Goal: Task Accomplishment & Management: Manage account settings

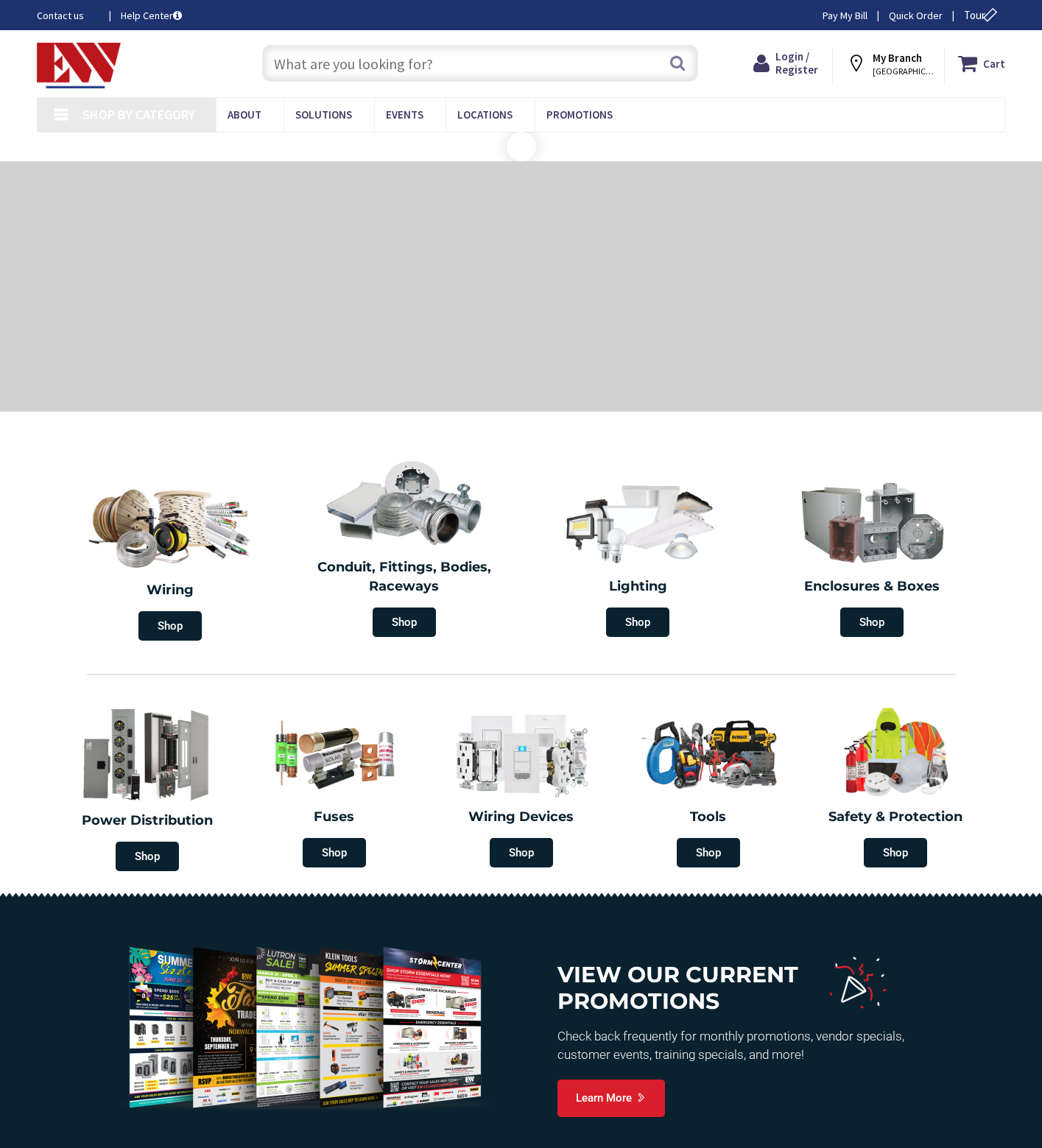
type input "[PERSON_NAME][GEOGRAPHIC_DATA], [STREET_ADDRESS]"
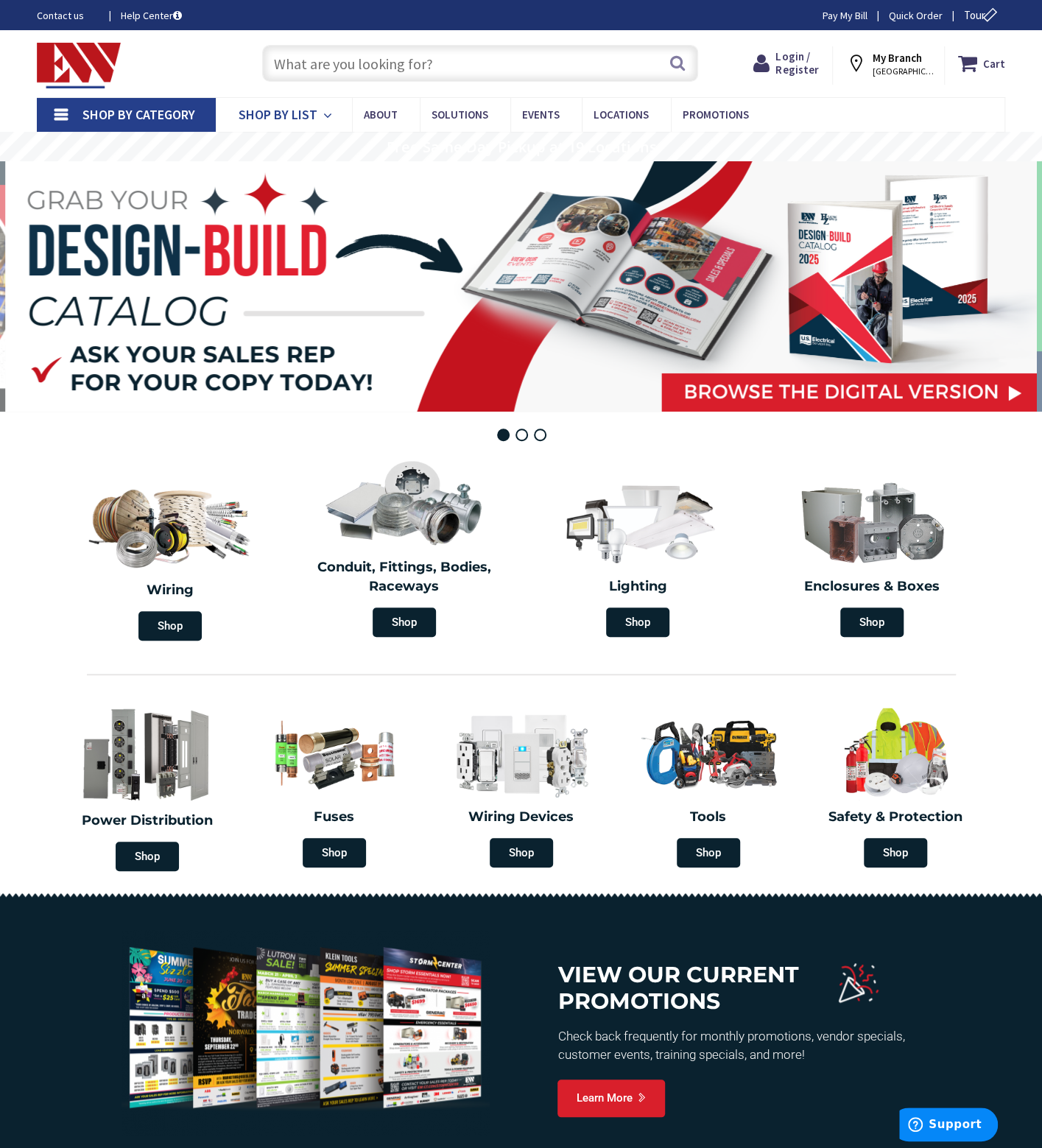
click at [332, 113] on icon at bounding box center [330, 115] width 14 height 33
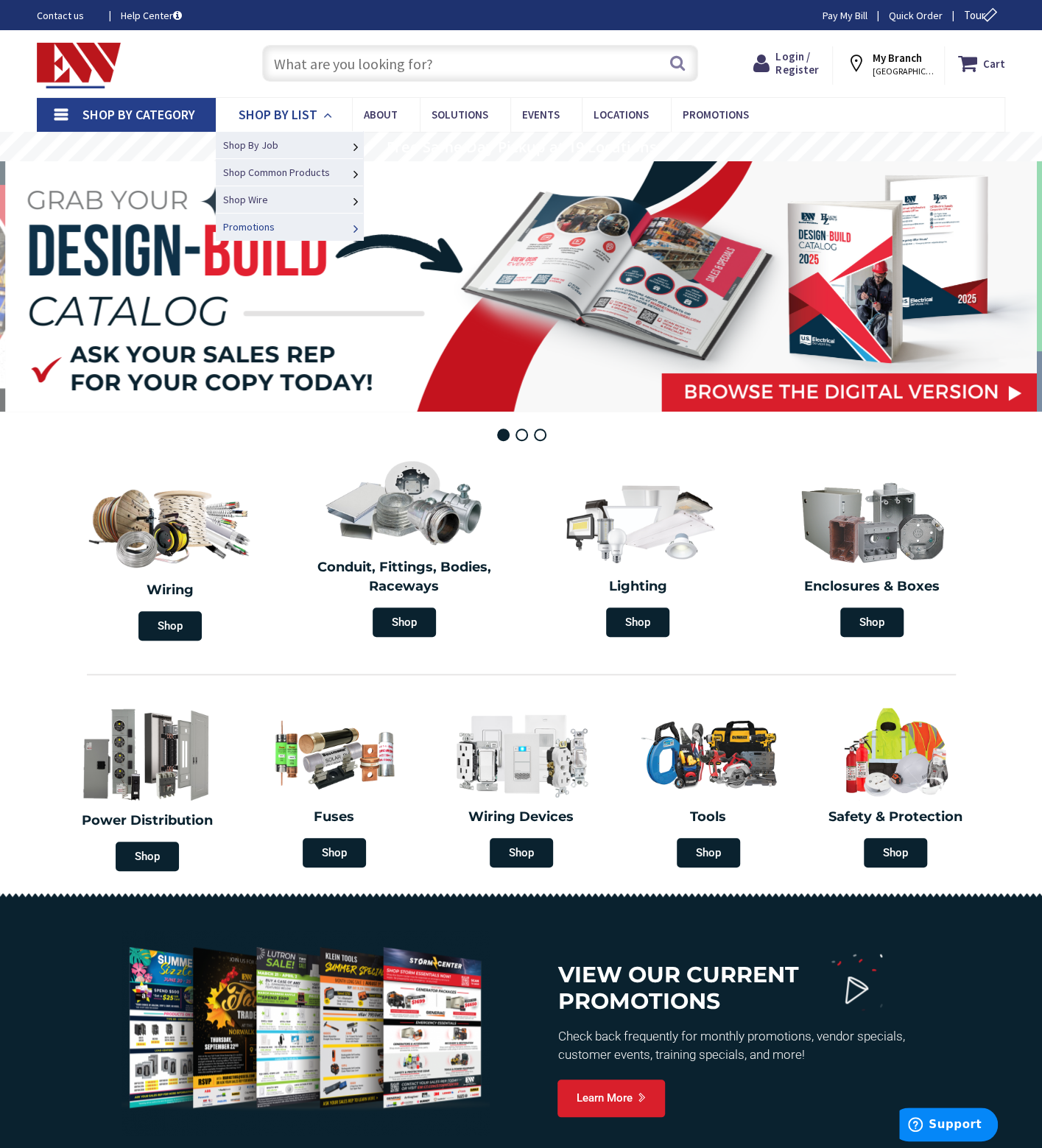
click at [331, 228] on link "Promotions" at bounding box center [289, 226] width 147 height 27
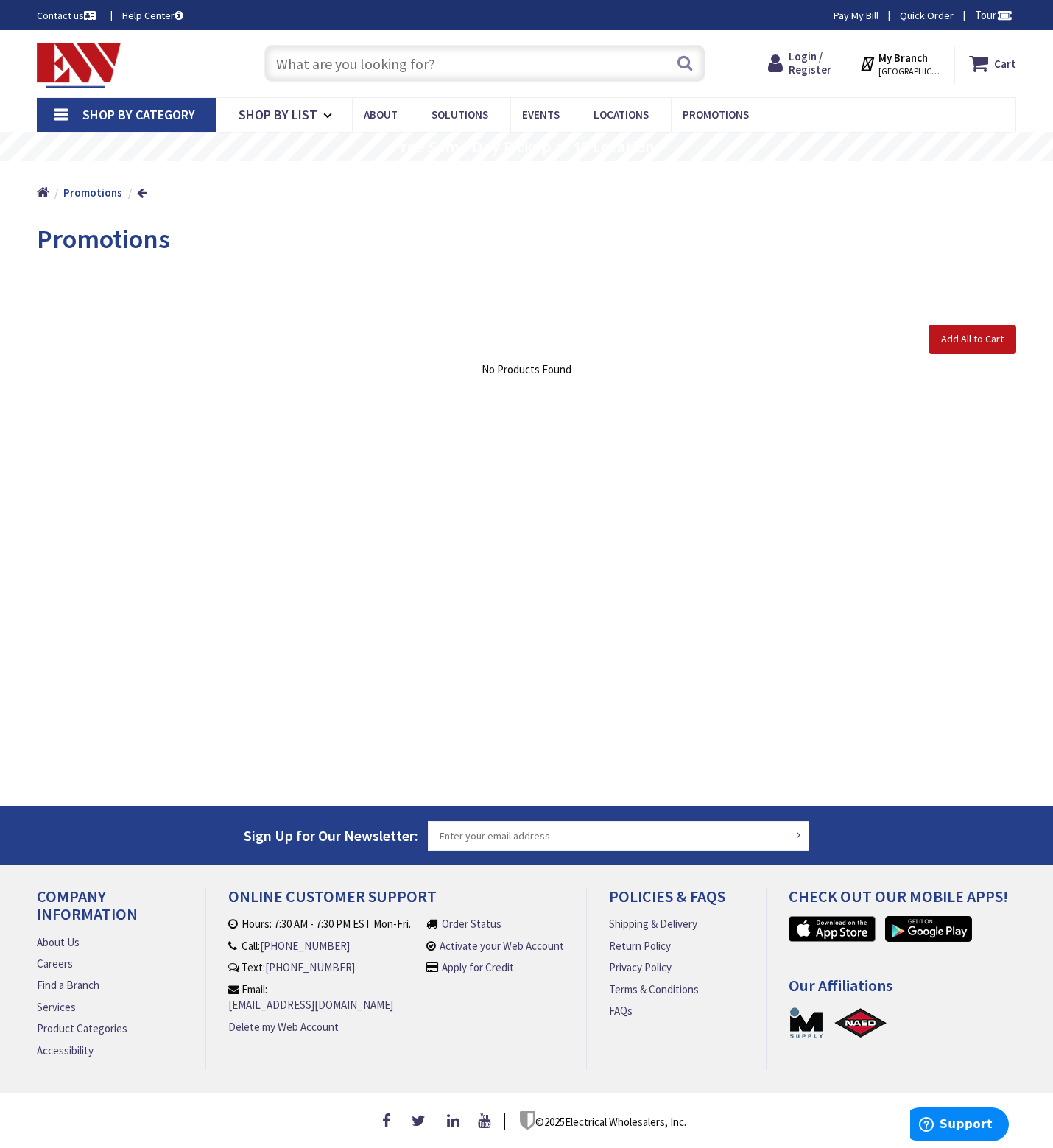
click at [636, 48] on input "text" at bounding box center [485, 63] width 441 height 37
click at [636, 50] on input "text" at bounding box center [485, 63] width 441 height 37
click at [96, 74] on img at bounding box center [79, 66] width 84 height 46
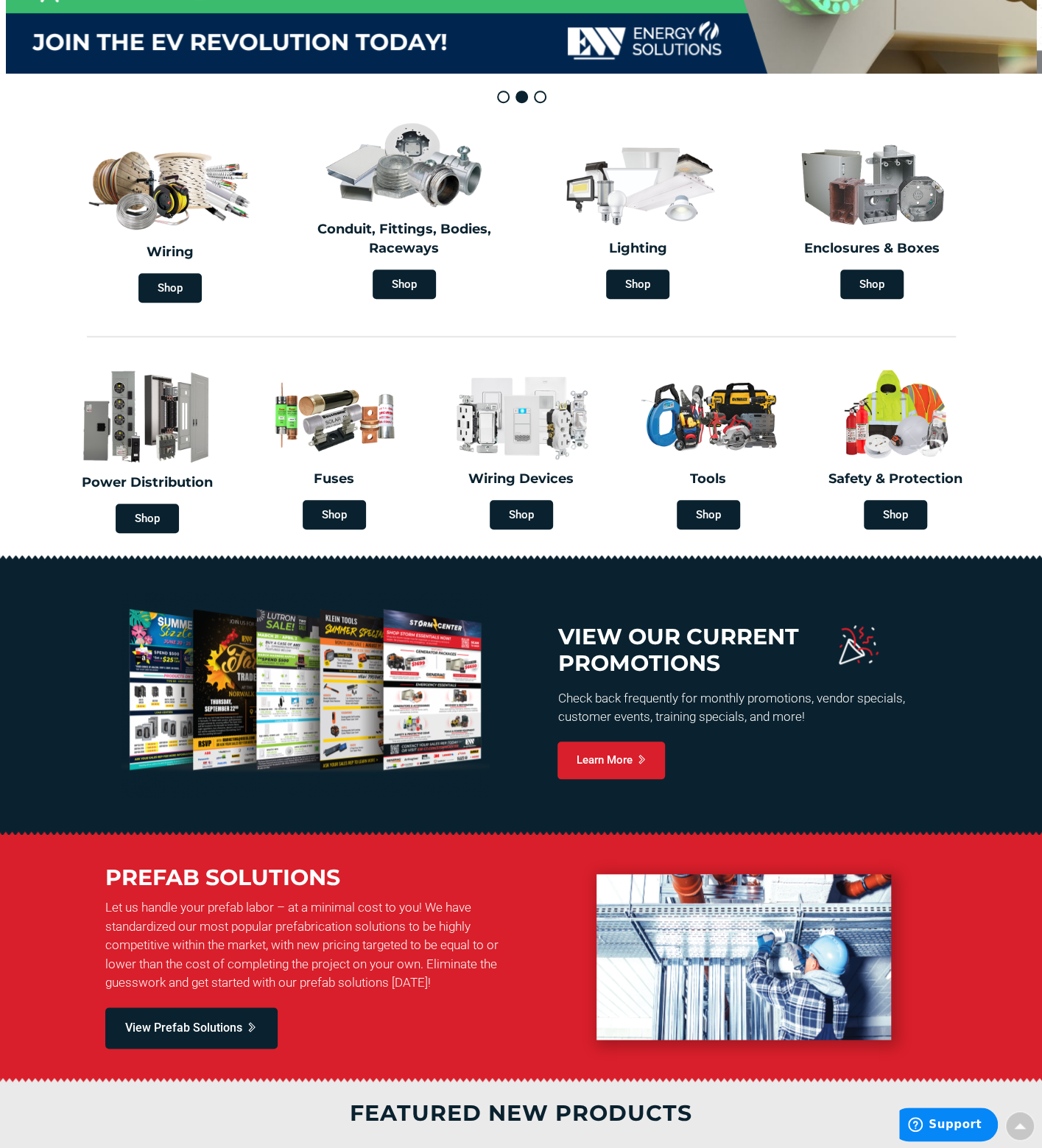
scroll to position [295, 0]
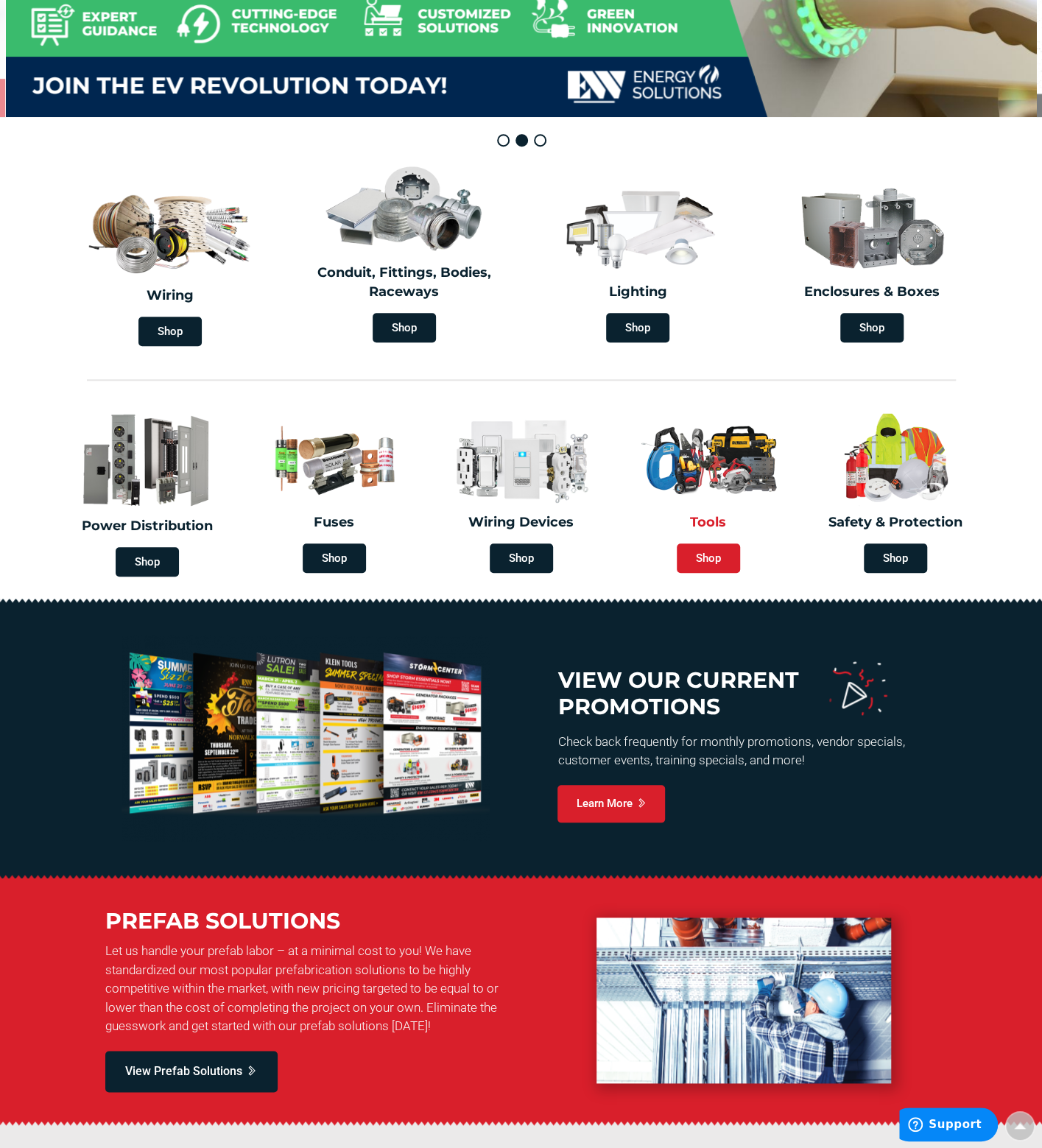
click at [707, 556] on span "Shop" at bounding box center [709, 557] width 64 height 29
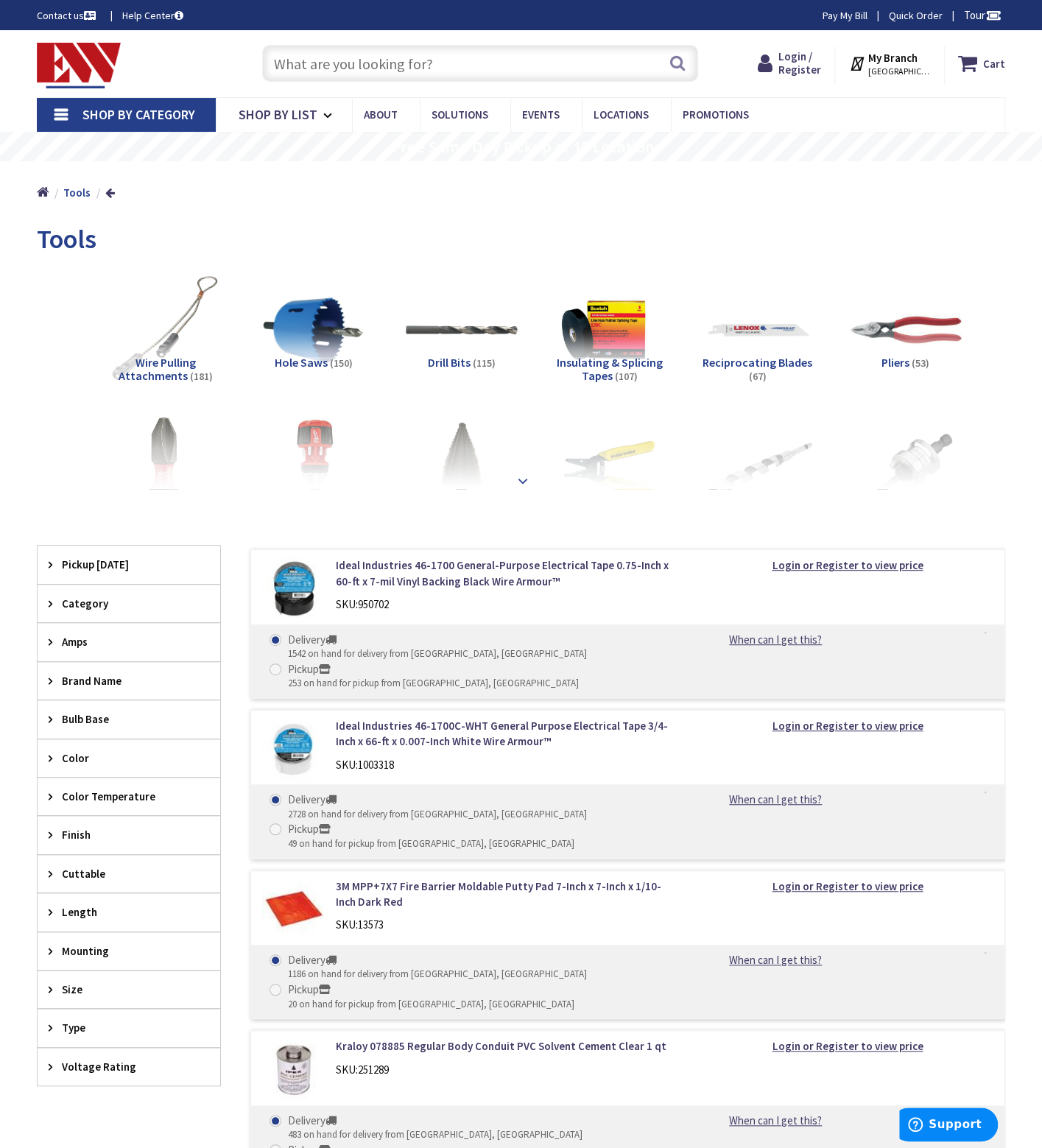
click at [512, 478] on div at bounding box center [521, 448] width 895 height 81
click at [526, 478] on strong at bounding box center [522, 480] width 18 height 16
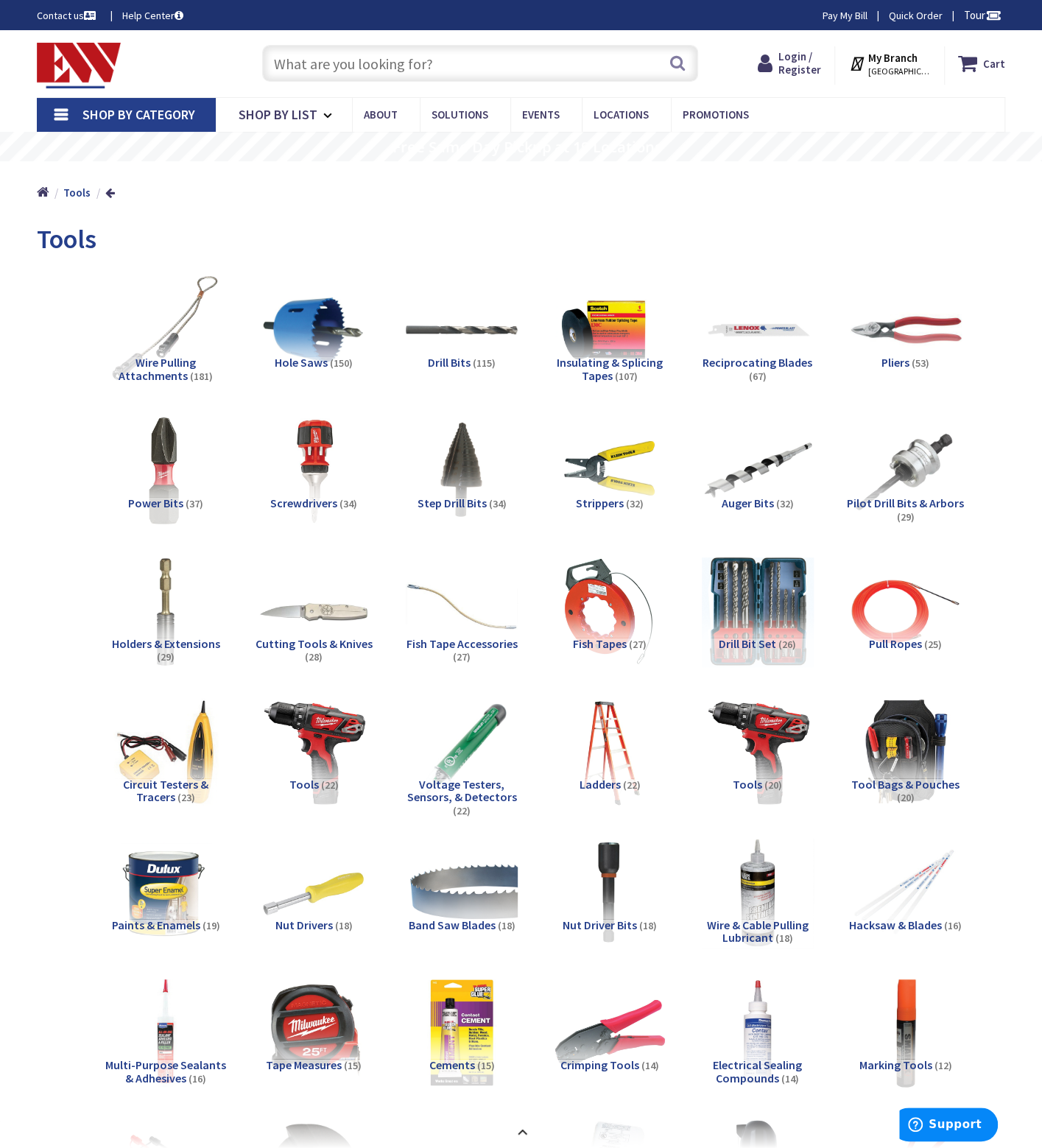
click at [612, 507] on span "Strippers" at bounding box center [599, 503] width 48 height 15
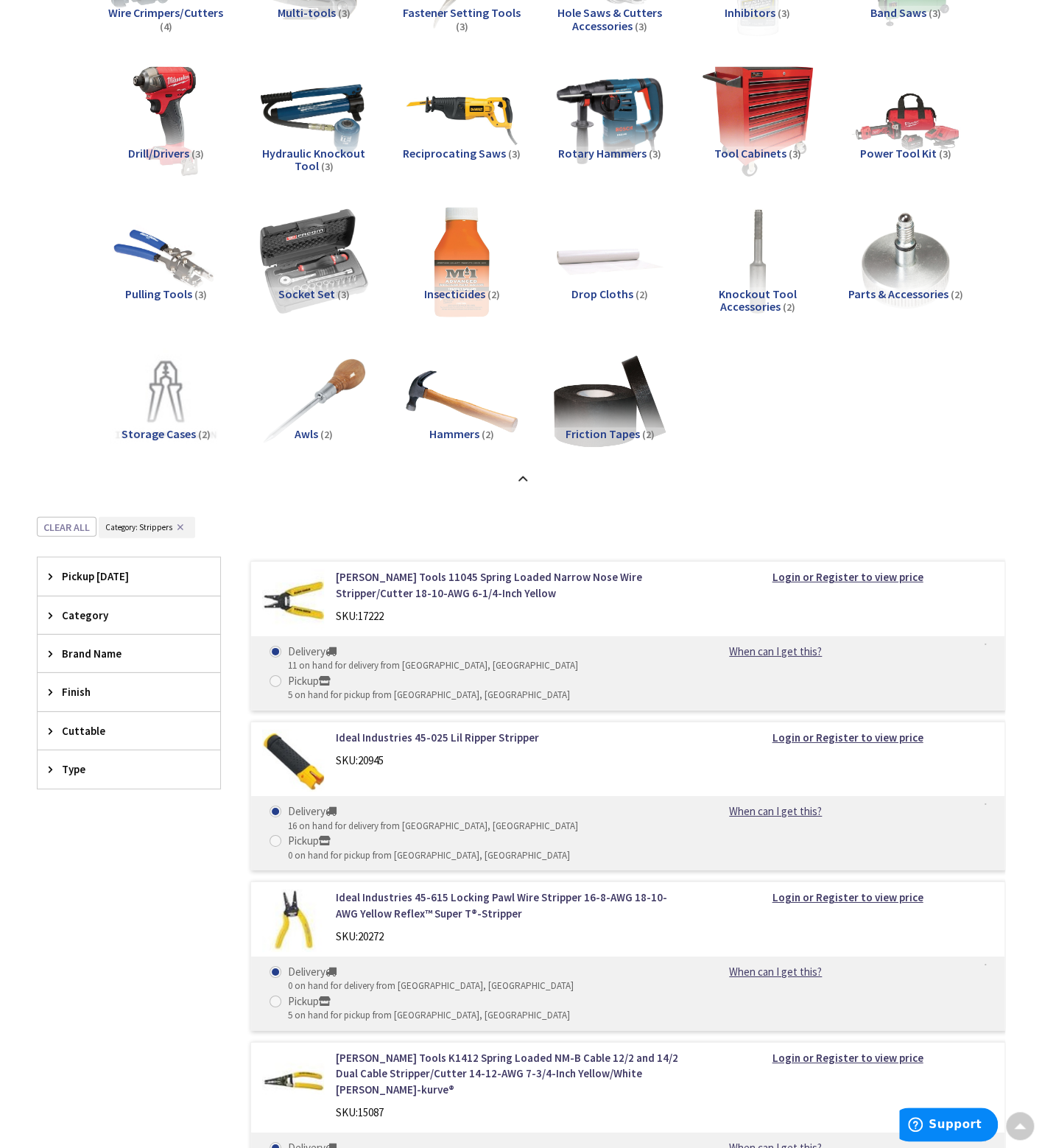
scroll to position [2178, 0]
click at [50, 580] on div "Pickup Today" at bounding box center [128, 576] width 183 height 38
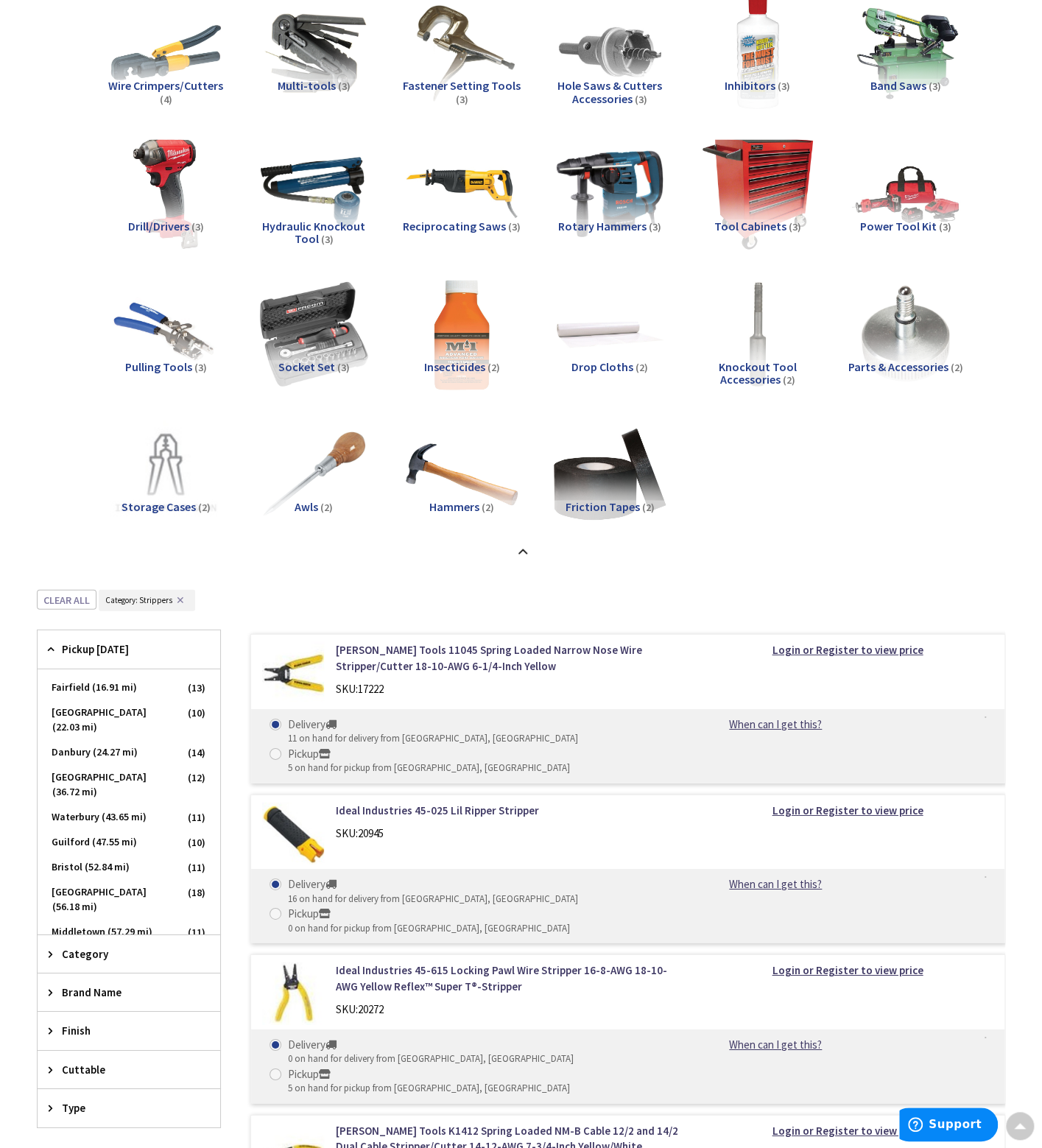
scroll to position [0, 0]
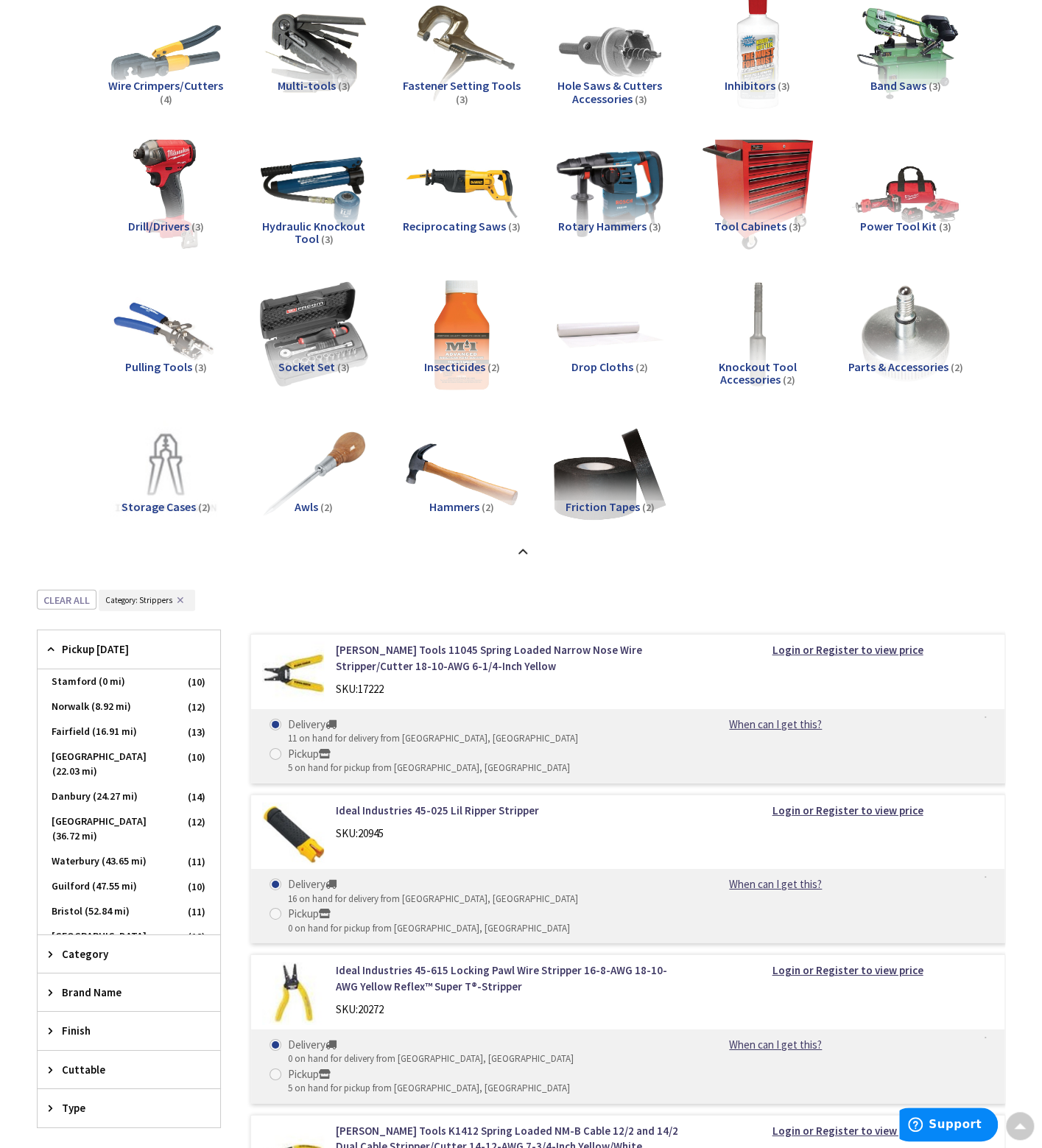
click at [50, 644] on icon at bounding box center [54, 649] width 11 height 11
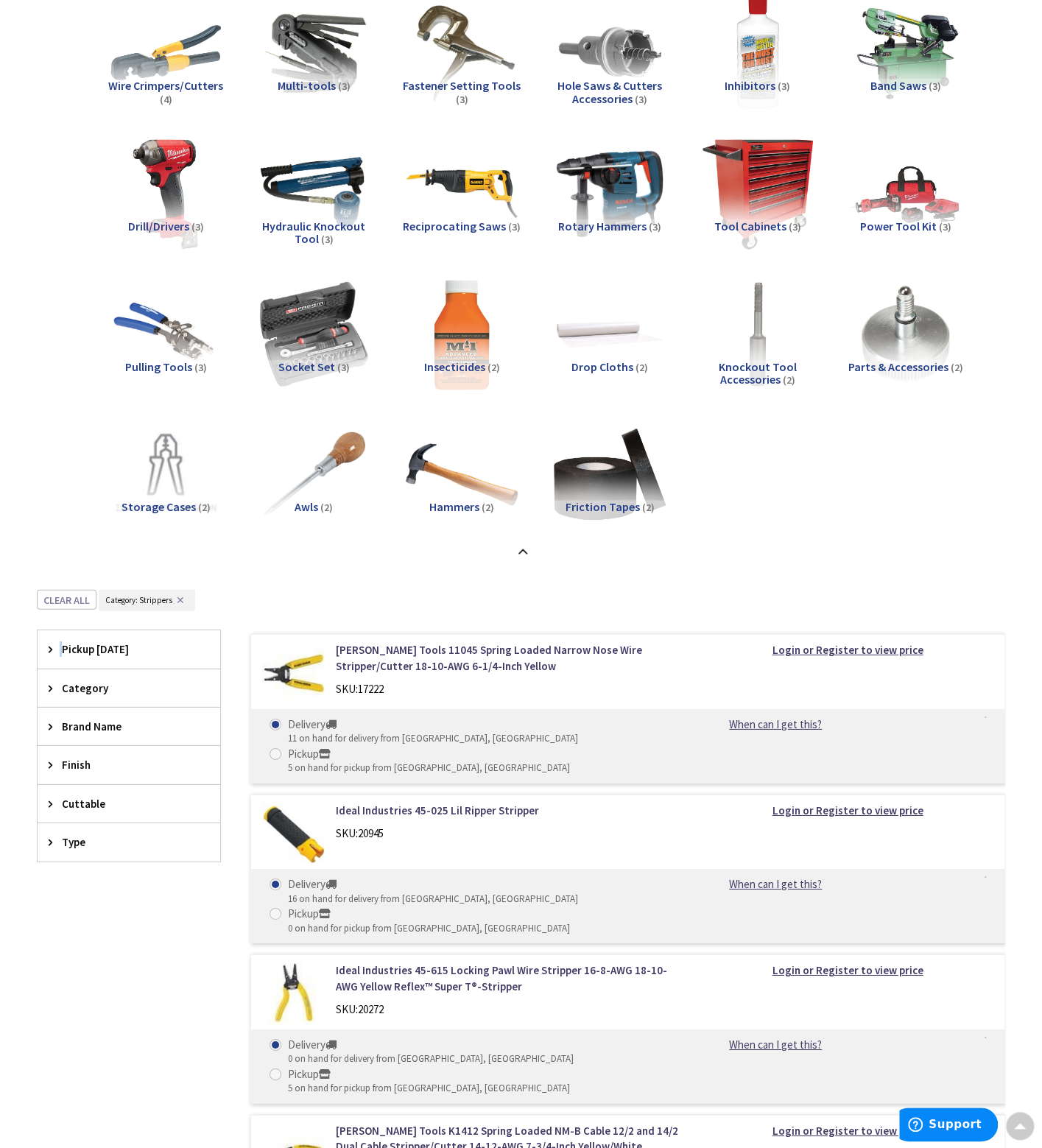
click at [50, 644] on icon at bounding box center [54, 649] width 11 height 11
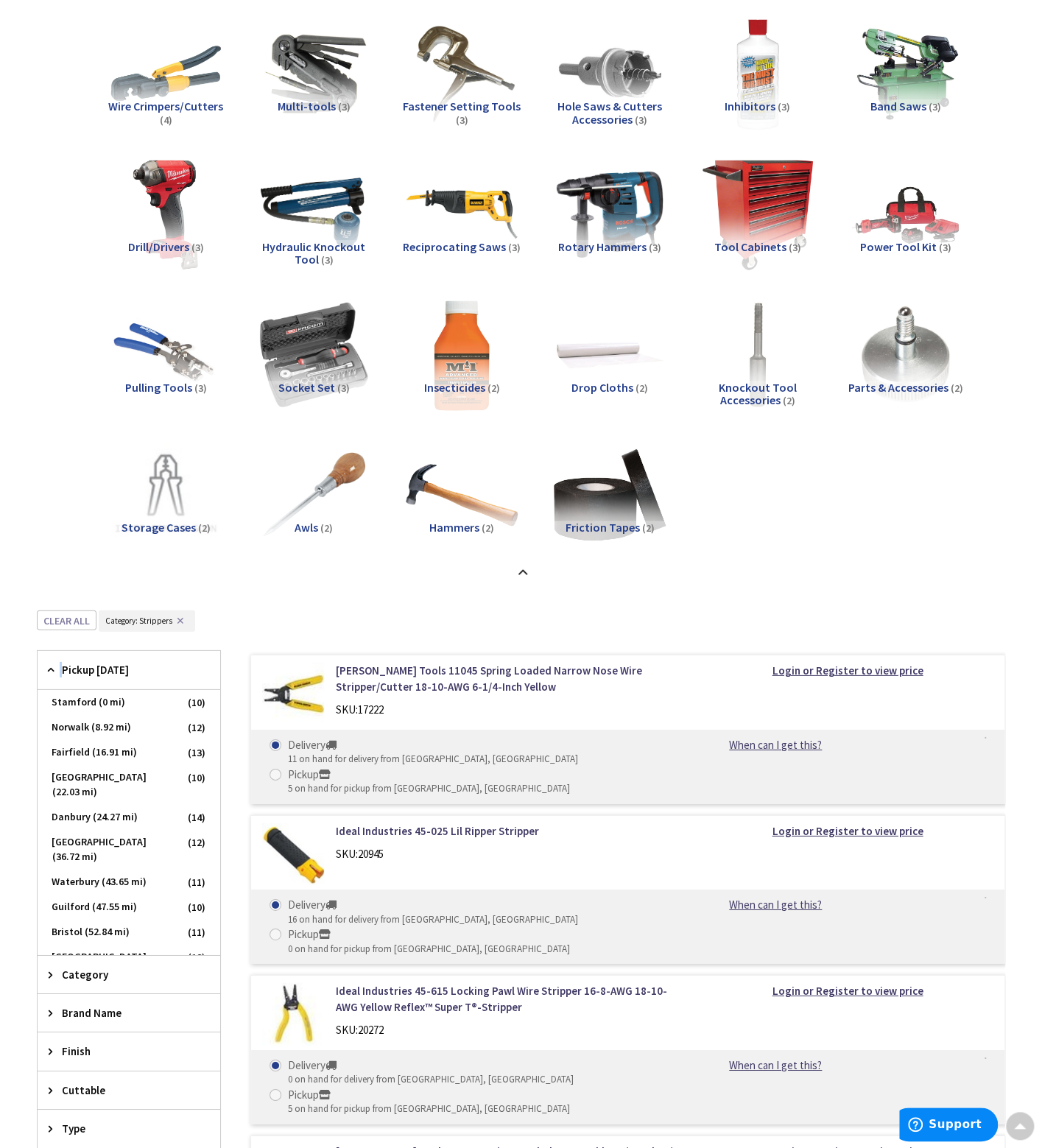
scroll to position [2031, 0]
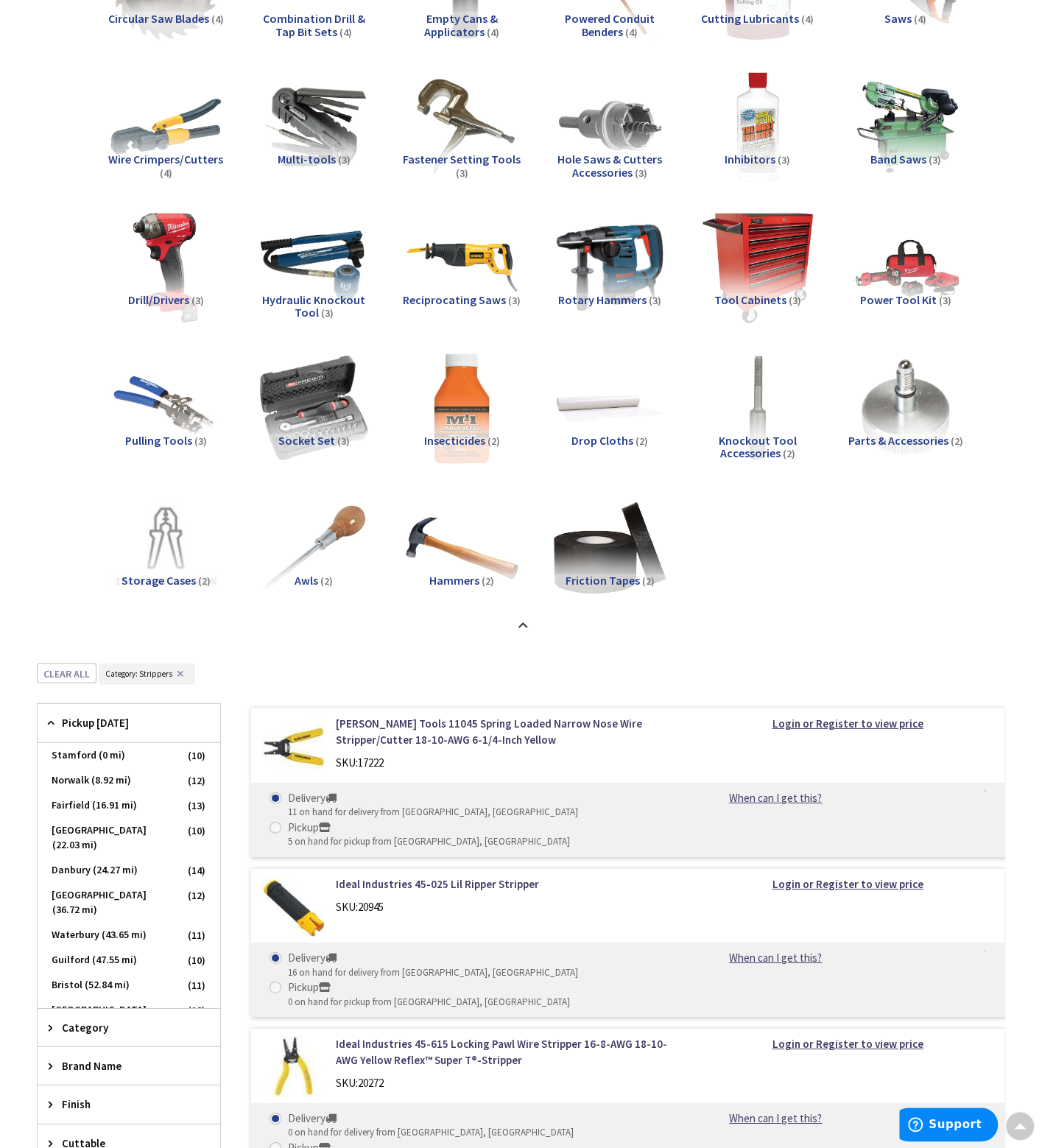
click at [54, 724] on icon at bounding box center [54, 723] width 11 height 11
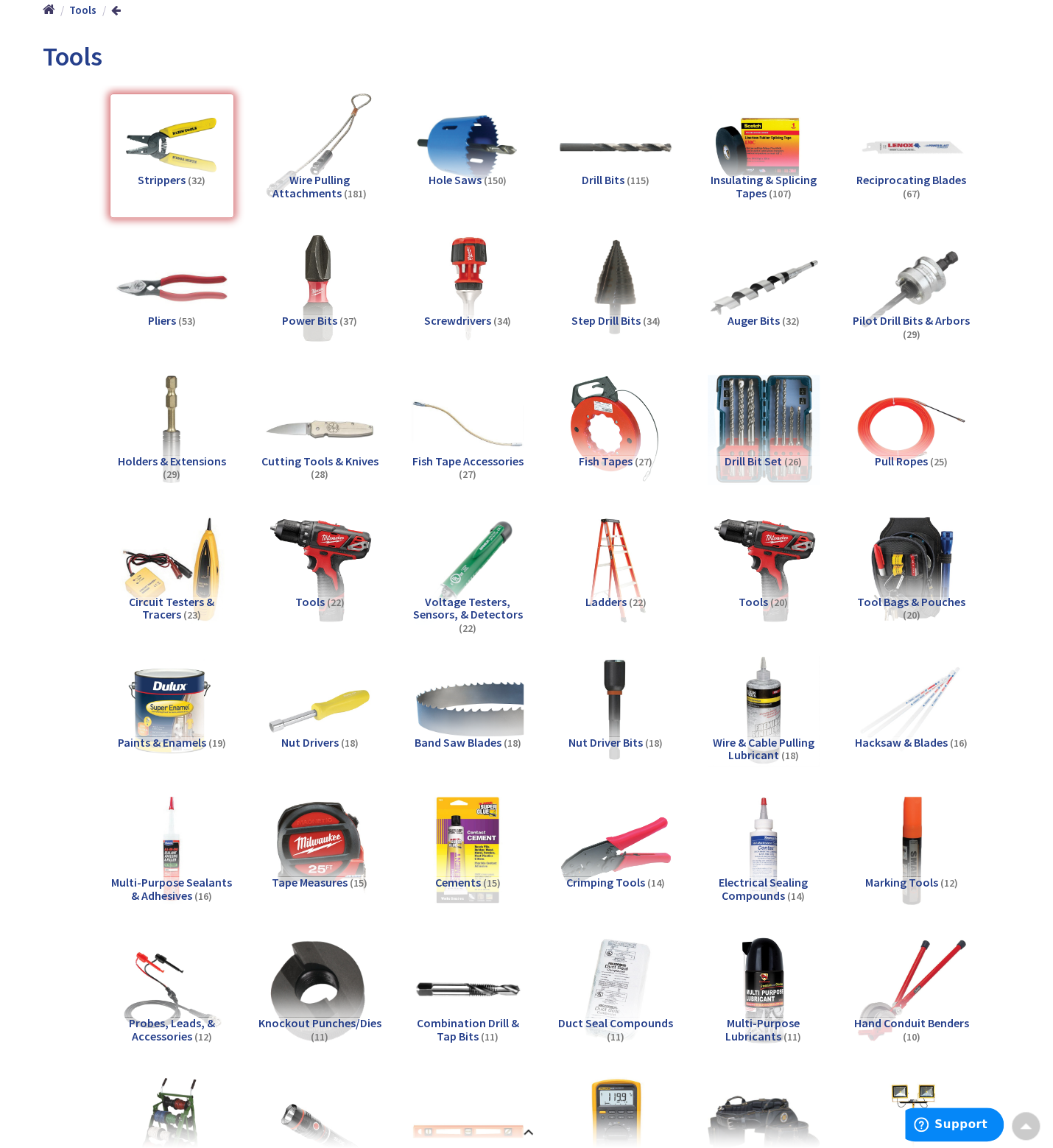
scroll to position [0, 0]
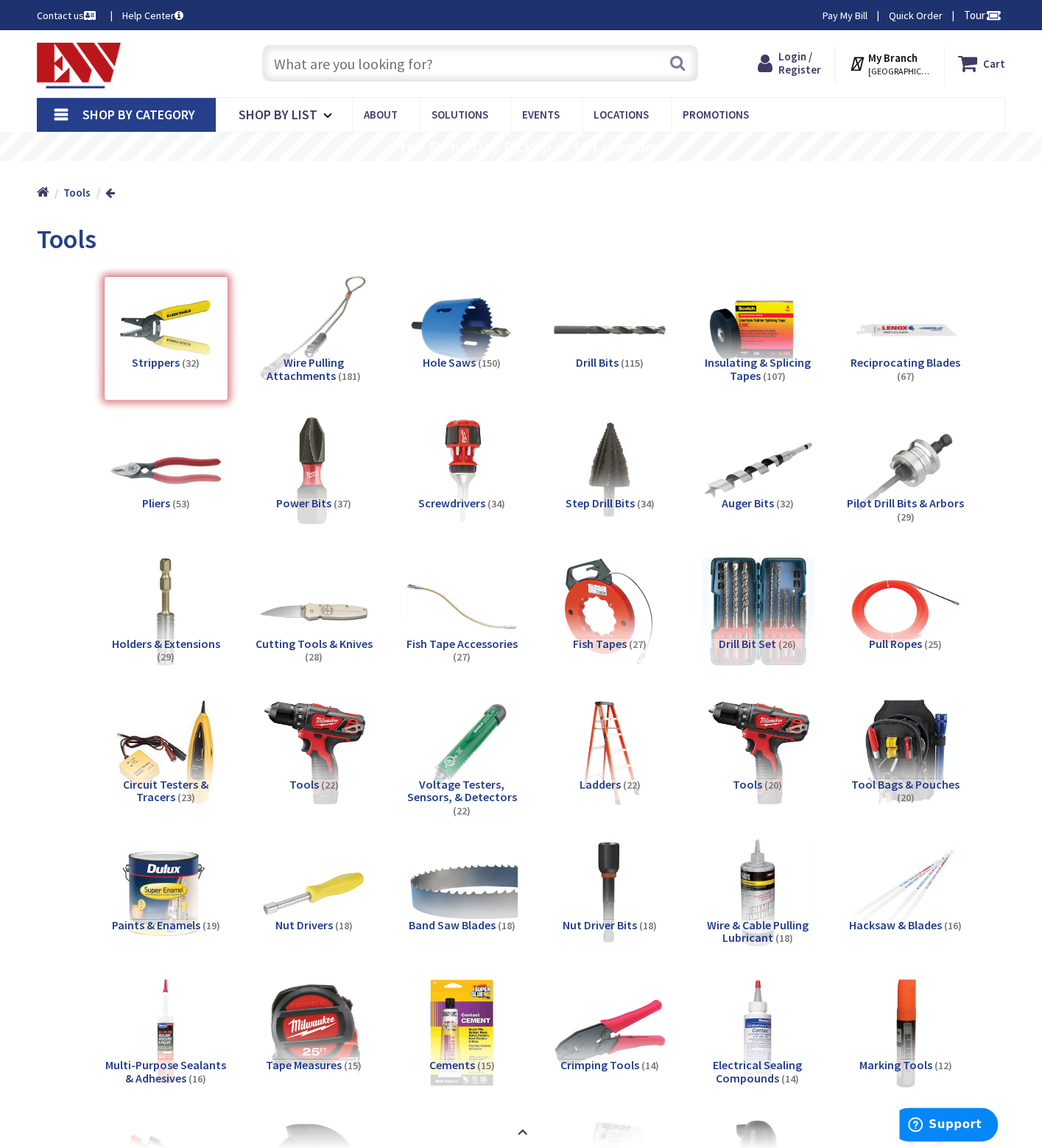
click at [906, 55] on strong "My Branch" at bounding box center [892, 57] width 50 height 14
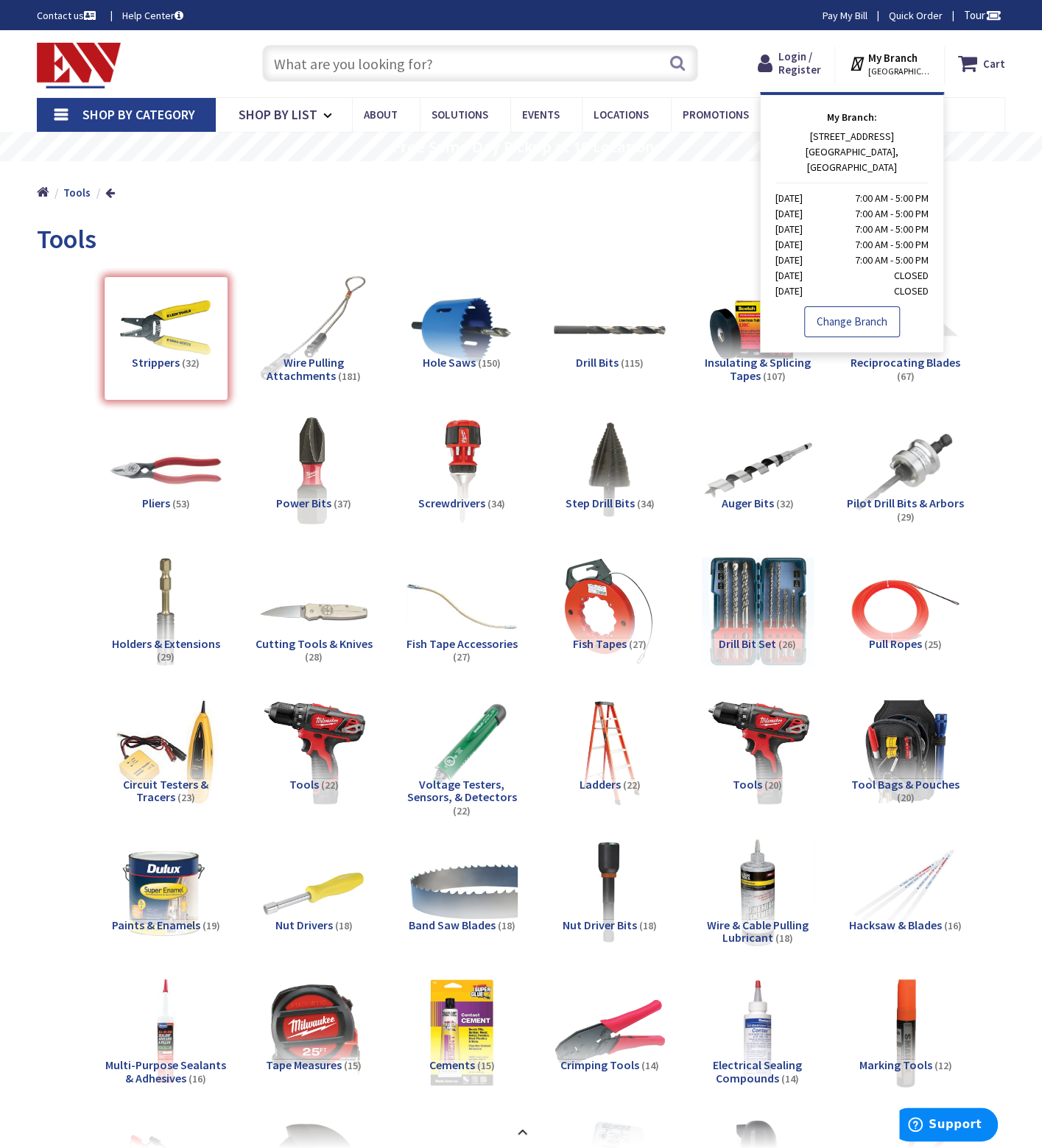
click at [858, 312] on link "Change Branch" at bounding box center [852, 322] width 96 height 31
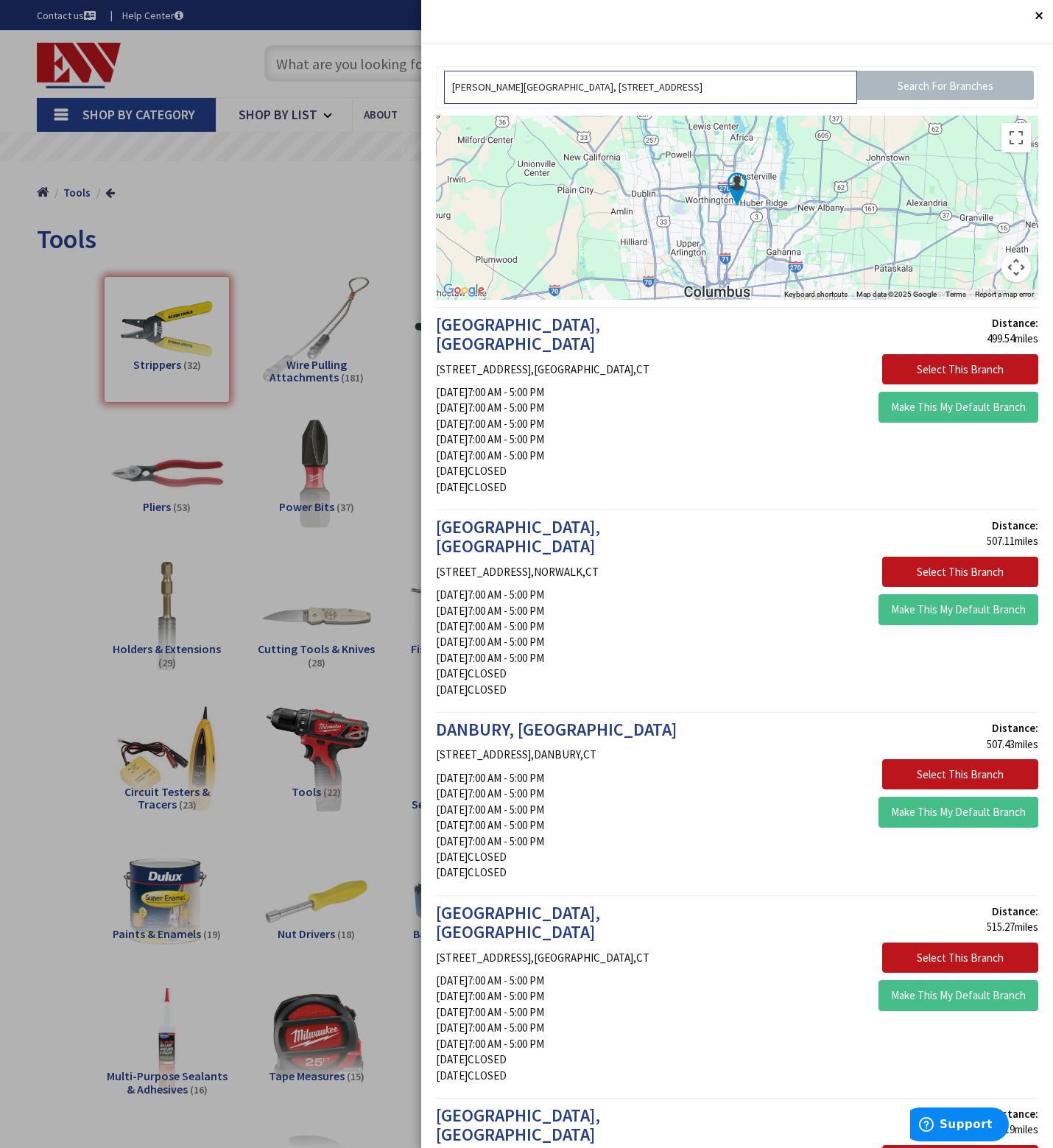
click at [798, 83] on input "[PERSON_NAME][GEOGRAPHIC_DATA], [STREET_ADDRESS]" at bounding box center [650, 86] width 413 height 33
click at [893, 86] on input "Search For Branches" at bounding box center [945, 84] width 176 height 29
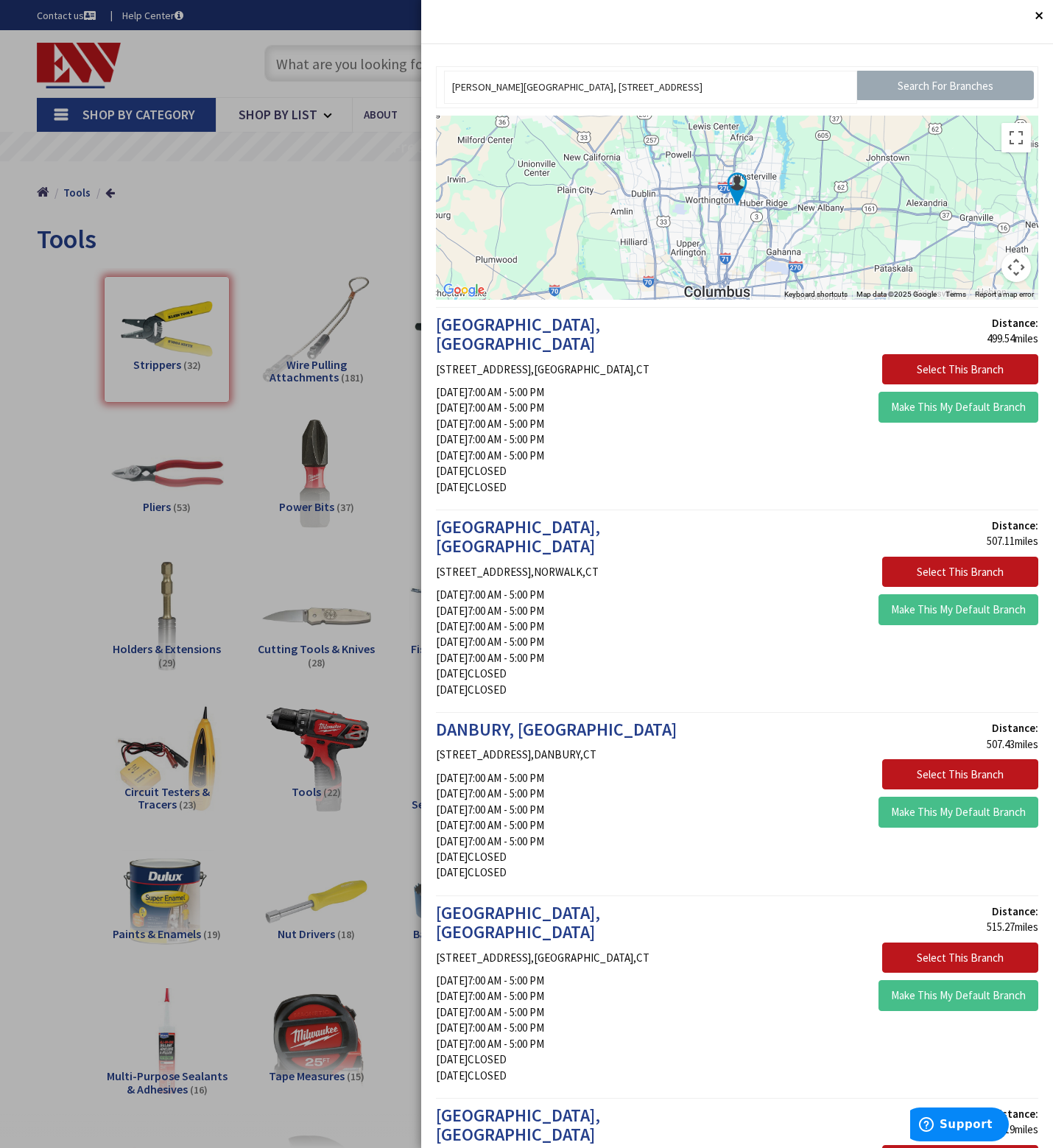
click at [893, 86] on input "Search For Branches" at bounding box center [945, 84] width 176 height 29
click at [803, 83] on input "[PERSON_NAME][GEOGRAPHIC_DATA], [STREET_ADDRESS]" at bounding box center [650, 86] width 413 height 33
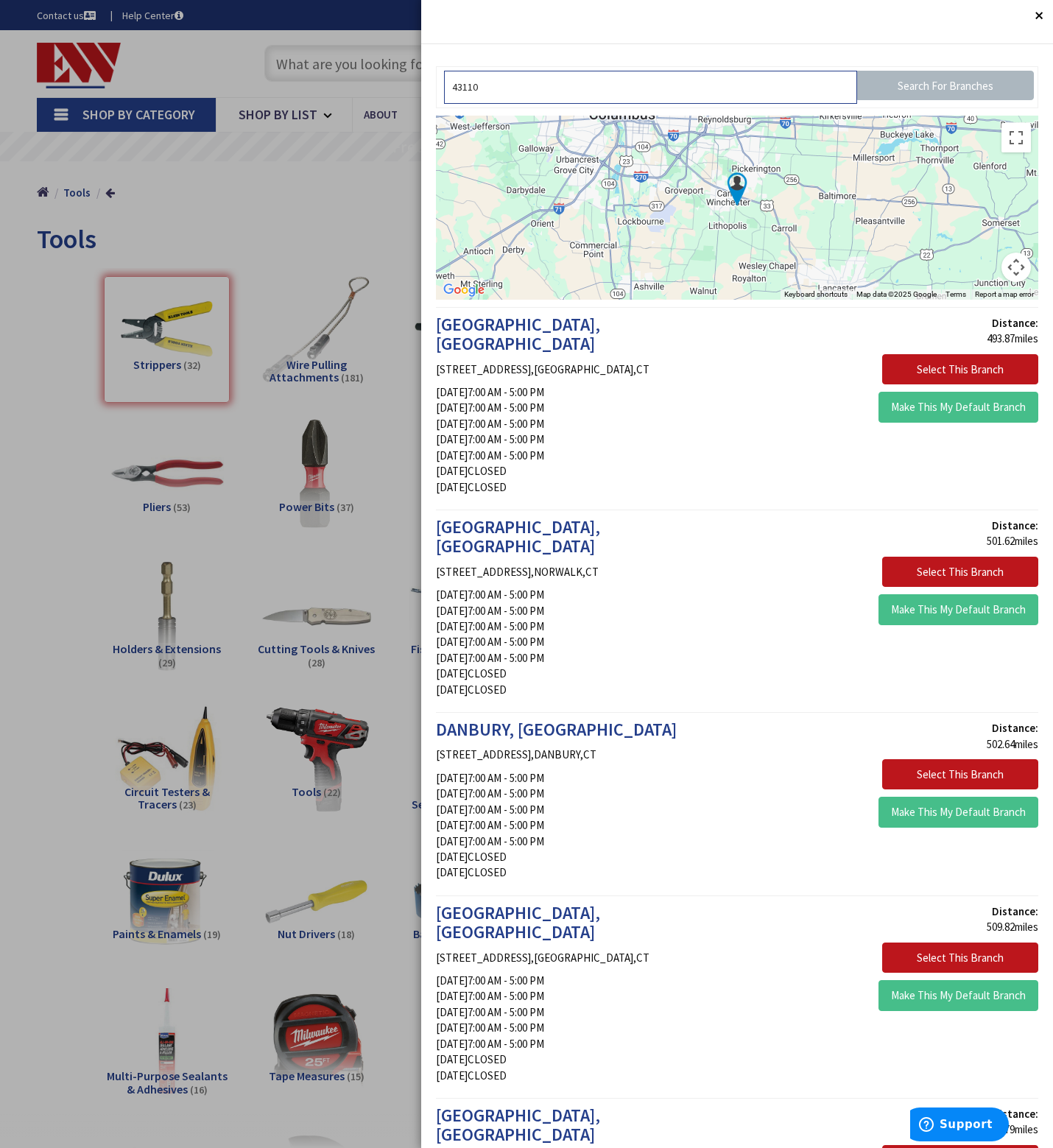
type input "43110"
click at [736, 186] on img at bounding box center [736, 189] width 37 height 37
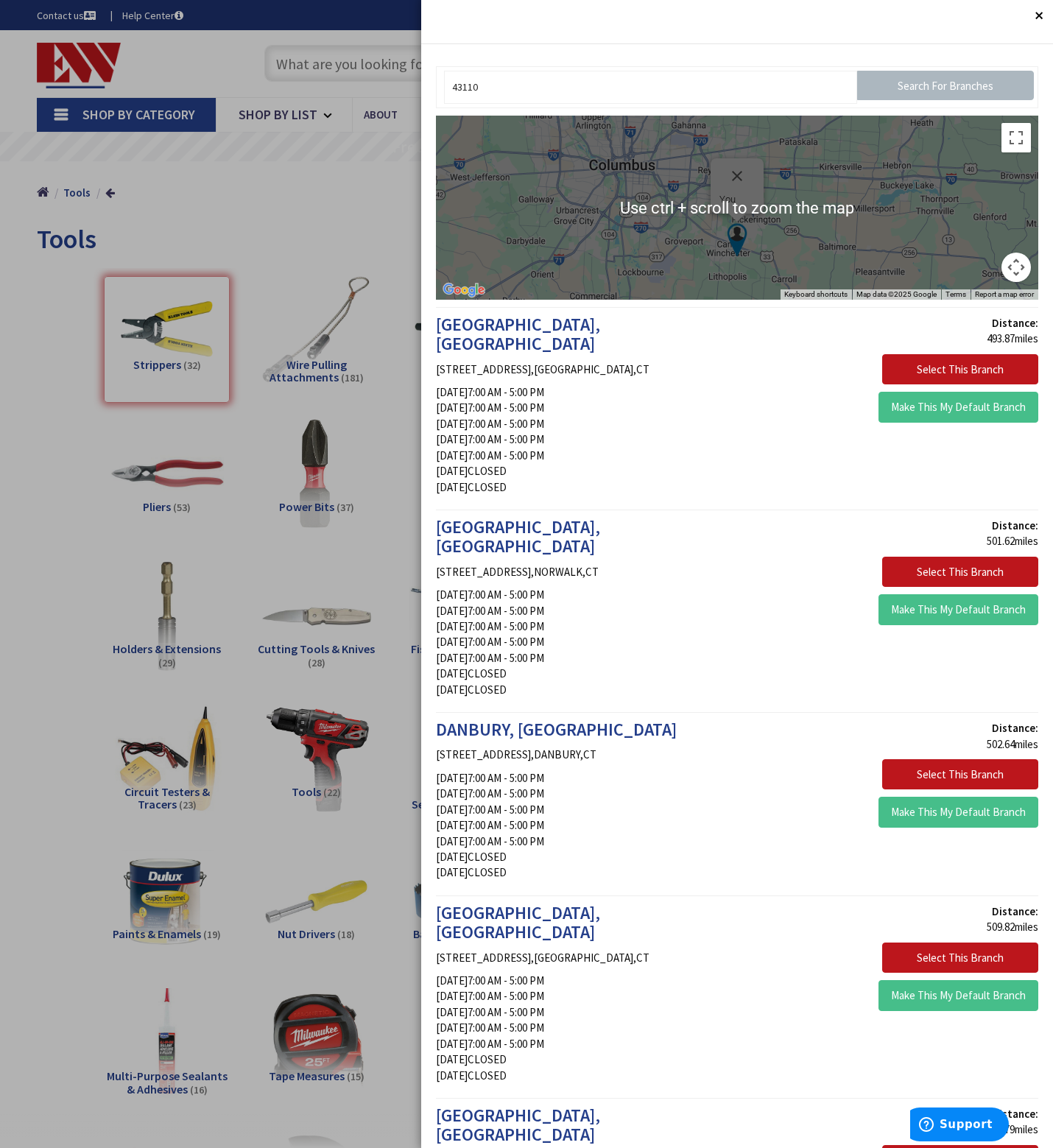
click at [843, 204] on div "To navigate, press the arrow keys. You" at bounding box center [737, 207] width 602 height 184
